Goal: Find specific page/section: Find specific page/section

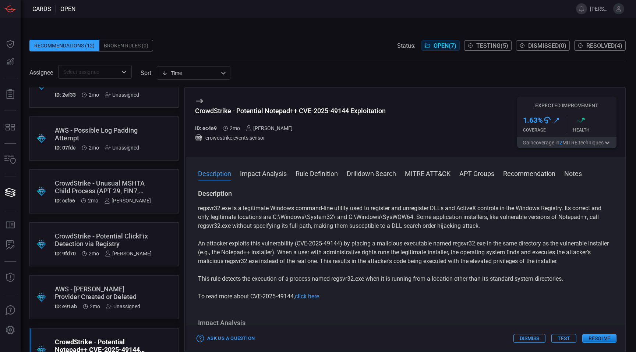
scroll to position [106, 0]
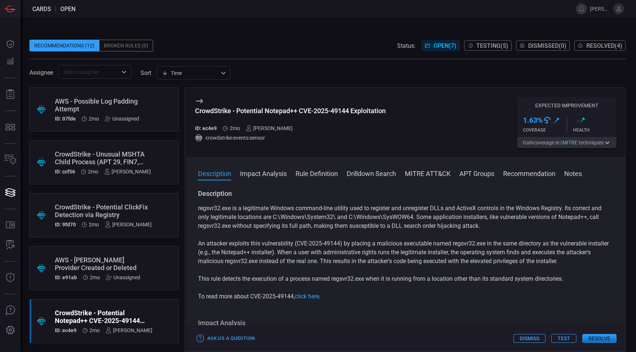
click at [123, 214] on div "CrowdStrike - Potential ClickFix Detection via Registry" at bounding box center [103, 210] width 97 height 15
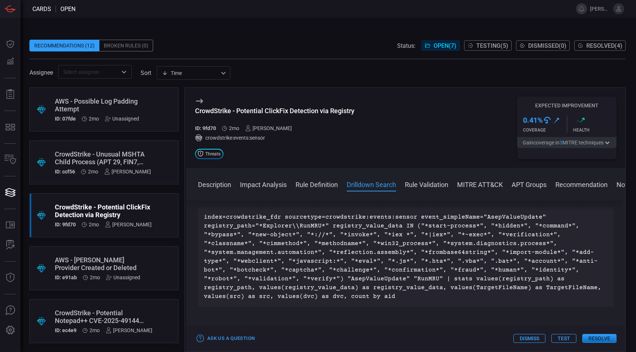
scroll to position [271, 0]
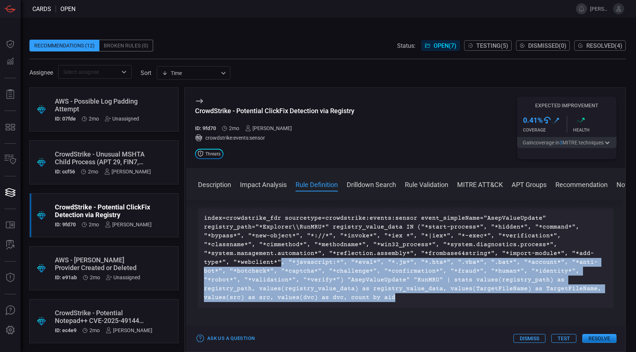
drag, startPoint x: 333, startPoint y: 296, endPoint x: 252, endPoint y: 259, distance: 88.9
click at [251, 259] on p "index=crowdstrike_fdr sourcetype=crowdstrike:events:sensor event_simpleName="As…" at bounding box center [406, 258] width 404 height 88
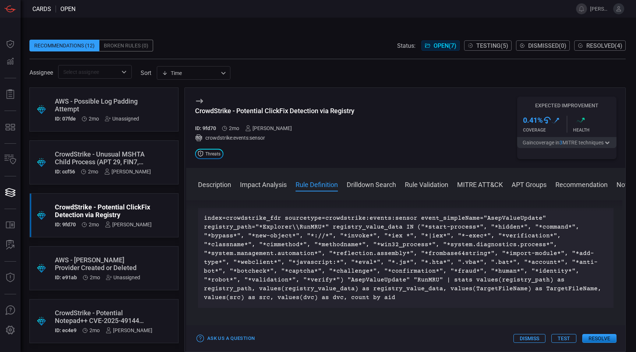
click at [245, 239] on p "index=crowdstrike_fdr sourcetype=crowdstrike:events:sensor event_simpleName="As…" at bounding box center [406, 258] width 404 height 88
drag, startPoint x: 412, startPoint y: 217, endPoint x: 530, endPoint y: 220, distance: 117.8
click at [530, 220] on p "index=crowdstrike_fdr sourcetype=crowdstrike:events:sensor event_simpleName="As…" at bounding box center [406, 258] width 404 height 88
click at [482, 231] on p "index=crowdstrike_fdr sourcetype=crowdstrike:events:sensor event_simpleName="As…" at bounding box center [406, 258] width 404 height 88
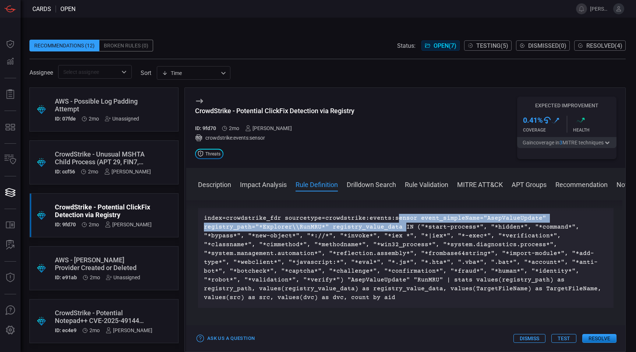
drag, startPoint x: 391, startPoint y: 222, endPoint x: 400, endPoint y: 232, distance: 13.0
click at [400, 232] on p "index=crowdstrike_fdr sourcetype=crowdstrike:events:sensor event_simpleName="As…" at bounding box center [406, 258] width 404 height 88
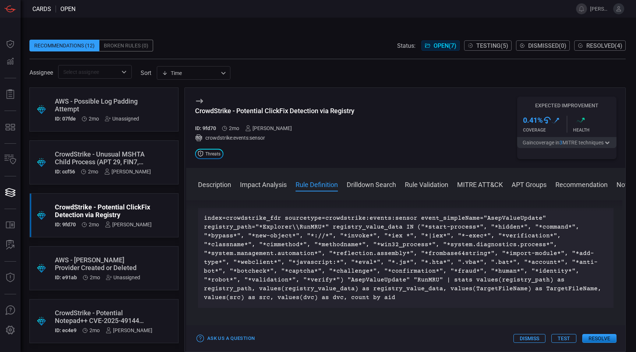
click at [348, 239] on p "index=crowdstrike_fdr sourcetype=crowdstrike:events:sensor event_simpleName="As…" at bounding box center [406, 258] width 404 height 88
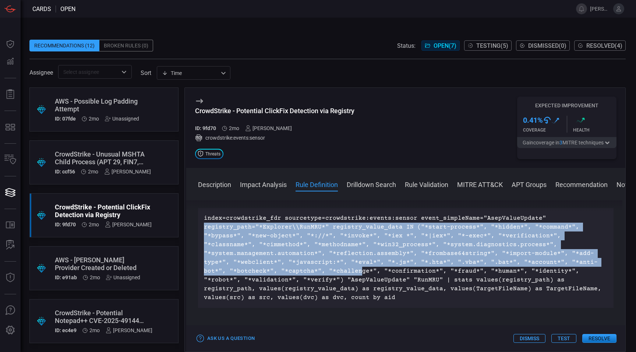
drag, startPoint x: 205, startPoint y: 226, endPoint x: 330, endPoint y: 271, distance: 133.7
click at [330, 271] on p "index=crowdstrike_fdr sourcetype=crowdstrike:events:sensor event_simpleName="As…" at bounding box center [406, 258] width 404 height 88
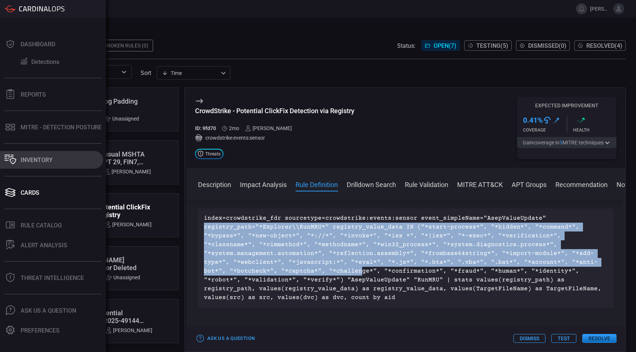
click at [50, 161] on div "Inventory" at bounding box center [37, 160] width 32 height 7
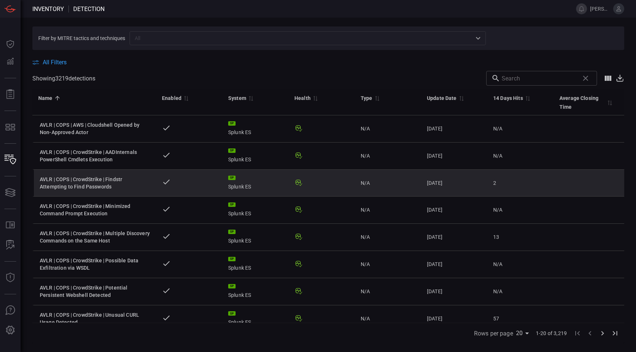
click at [103, 185] on div "AVLR | COPS | CrowdStrike | Findstr Attempting to Find Passwords" at bounding box center [95, 183] width 110 height 15
